Goal: Use online tool/utility: Use online tool/utility

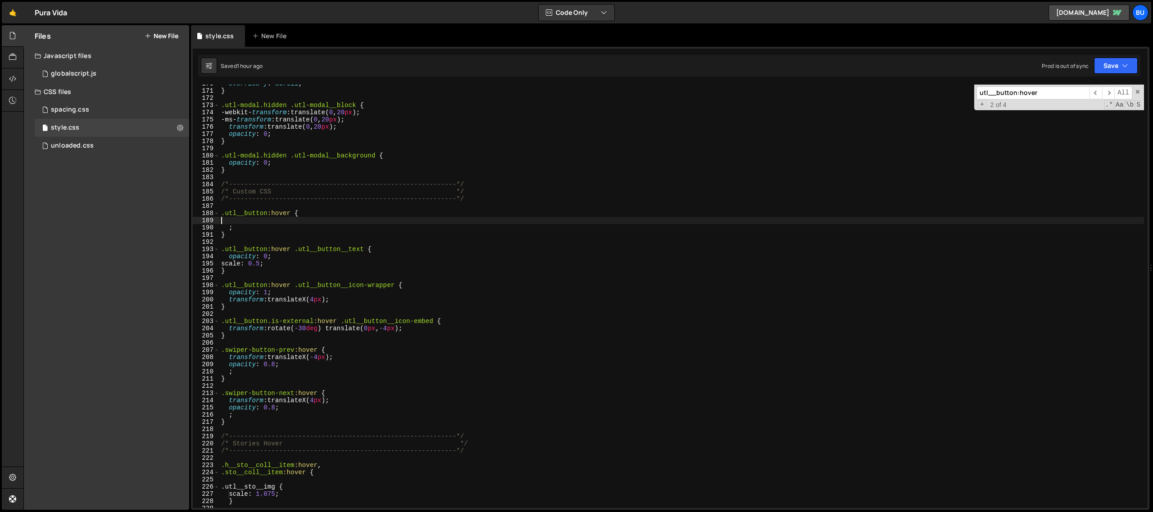
scroll to position [1223, 0]
click at [241, 229] on div "overflow-y : scroll ; } .utl-modal.hidden .utl-modal__block { -webkit- transfor…" at bounding box center [681, 299] width 925 height 438
type textarea ";"
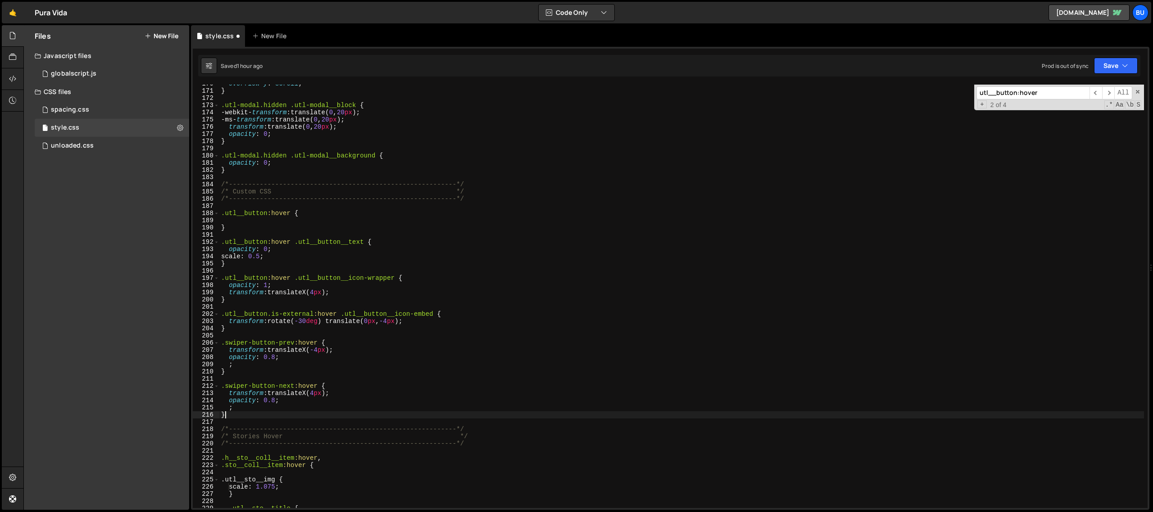
click at [273, 415] on div "overflow-y : scroll ; } .utl-modal.hidden .utl-modal__block { -webkit- transfor…" at bounding box center [681, 299] width 925 height 438
type textarea "}"
click at [222, 428] on div "overflow-y : scroll ; } .utl-modal.hidden .utl-modal__block { -webkit- transfor…" at bounding box center [681, 299] width 925 height 438
click at [330, 427] on div "overflow-y : scroll ; } .utl-modal.hidden .utl-modal__block { -webkit- transfor…" at bounding box center [681, 299] width 925 height 438
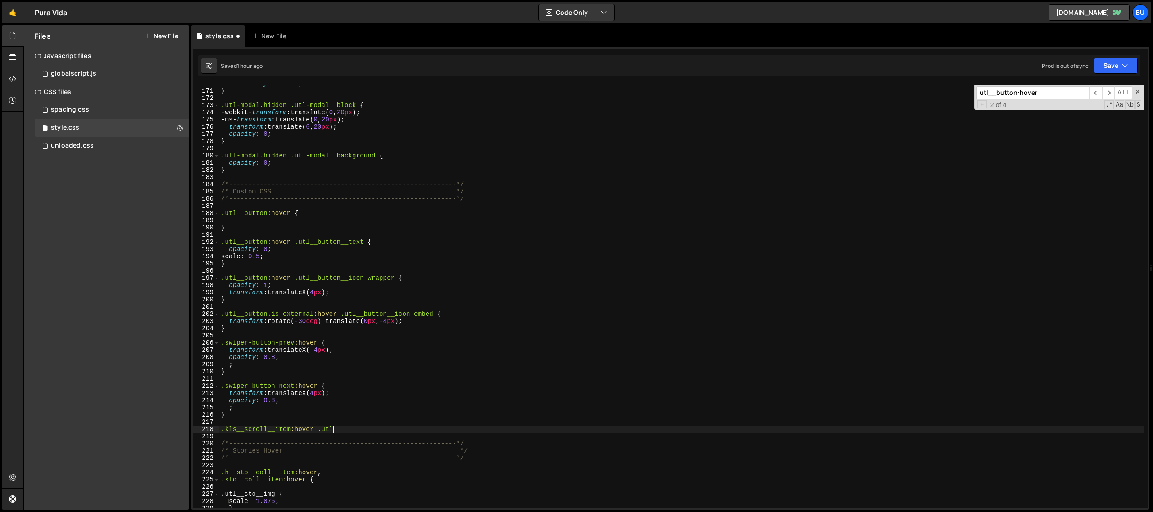
click at [331, 431] on div "overflow-y : scroll ; } .utl-modal.hidden .utl-modal__block { -webkit- transfor…" at bounding box center [681, 299] width 925 height 438
drag, startPoint x: 334, startPoint y: 430, endPoint x: 322, endPoint y: 431, distance: 11.7
click at [322, 431] on div "overflow-y : scroll ; } .utl-modal.hidden .utl-modal__block { -webkit- transfor…" at bounding box center [681, 299] width 925 height 438
paste textarea "__kls__point"
type textarea ".kls__scroll__item:hover .utl__kls__point {}"
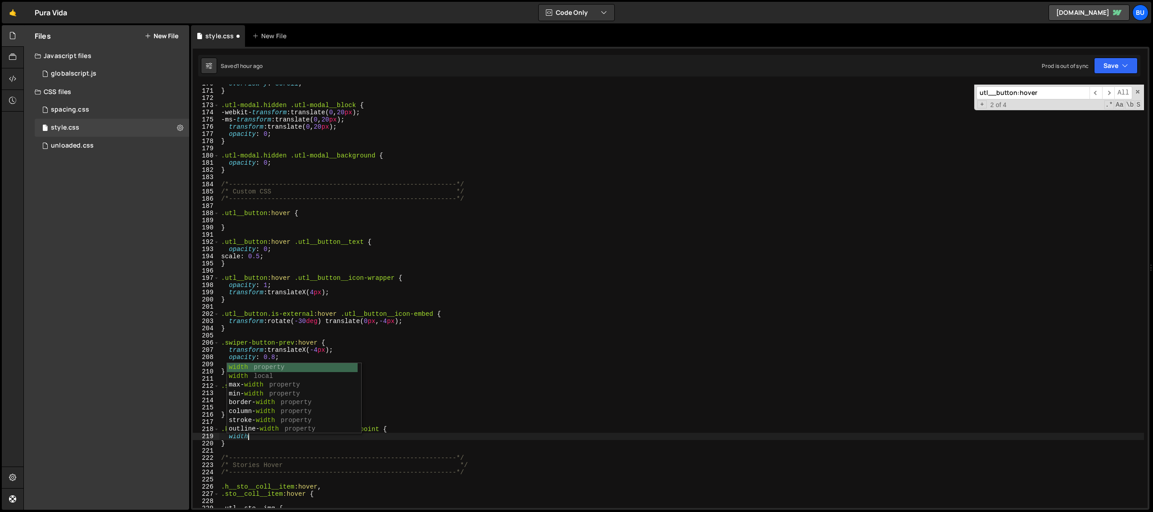
scroll to position [0, 1]
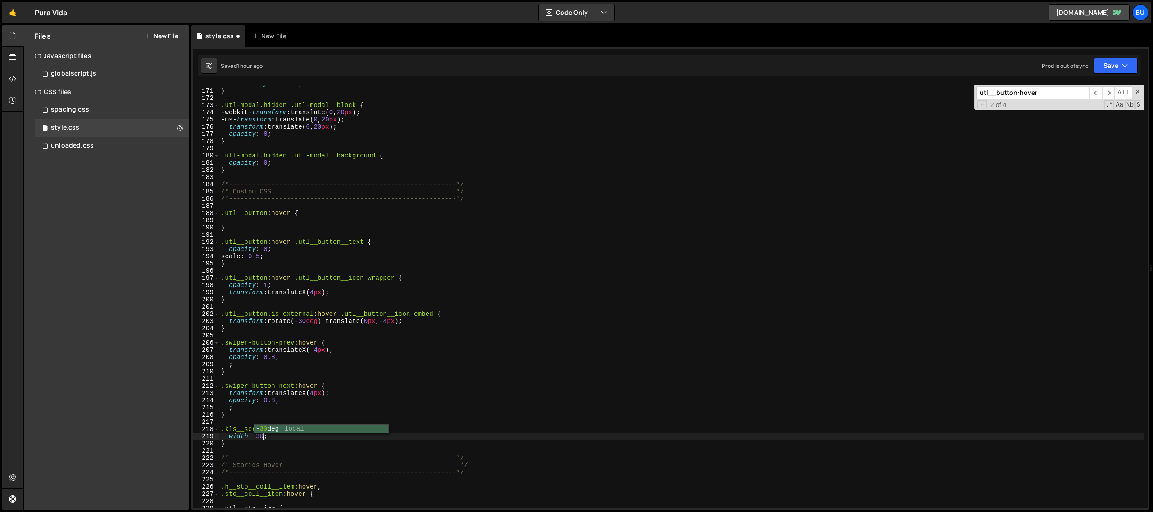
type textarea "width: 30px"
